Goal: Check status: Check status

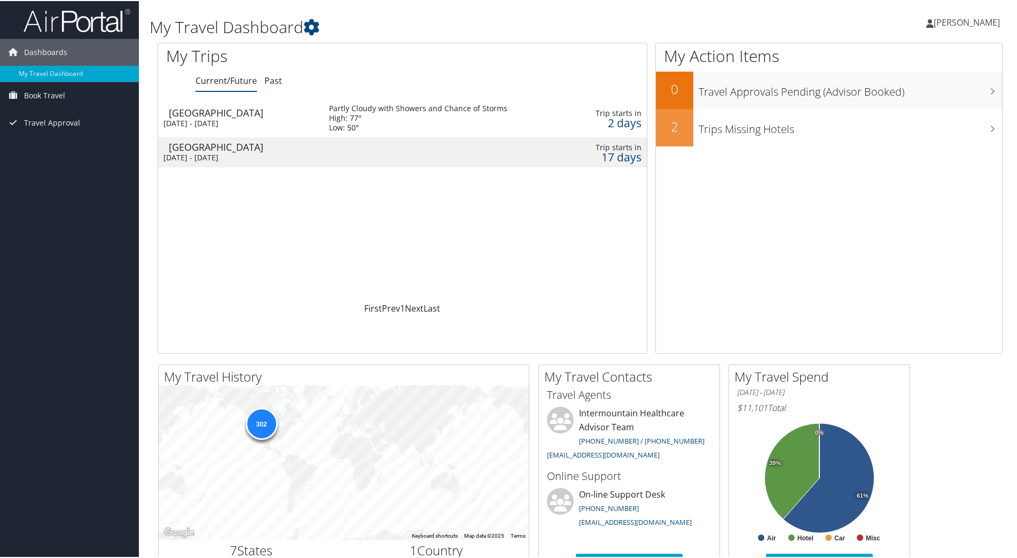
click at [195, 126] on div "Wed 1 Oct 2025 - Thu 2 Oct 2025" at bounding box center [238, 123] width 150 height 10
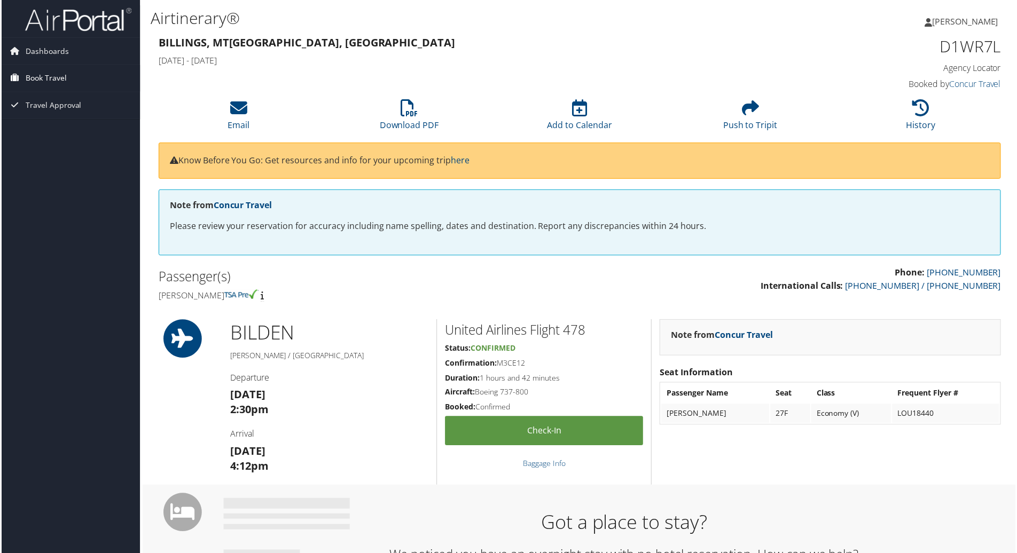
click at [48, 82] on span "Book Travel" at bounding box center [44, 78] width 41 height 27
click at [56, 116] on link "Book/Manage Online Trips" at bounding box center [69, 116] width 139 height 16
